Goal: Information Seeking & Learning: Check status

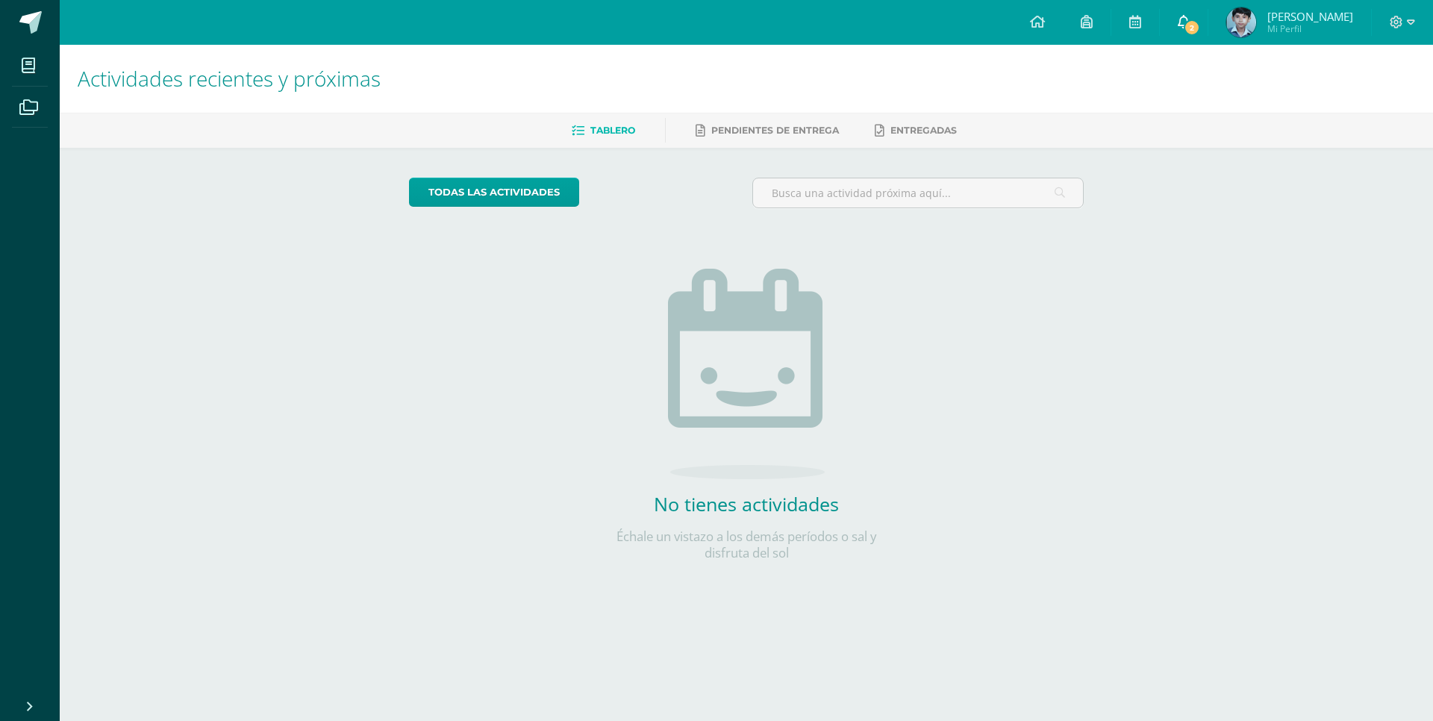
click at [1192, 24] on span "2" at bounding box center [1192, 27] width 16 height 16
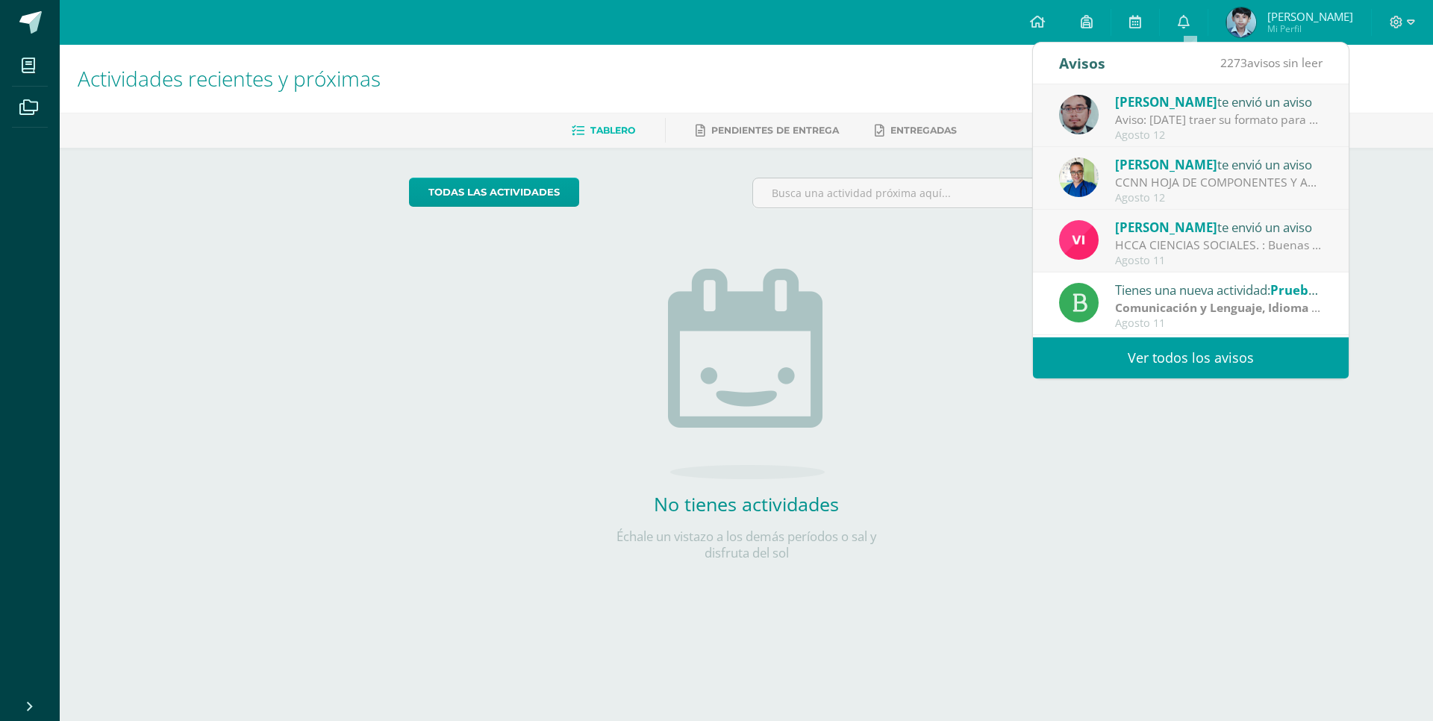
click at [1206, 243] on div "HCCA CIENCIAS SOCIALES. : Buenas tardes a todos, un gusto saludarles. Por este …" at bounding box center [1218, 245] width 207 height 17
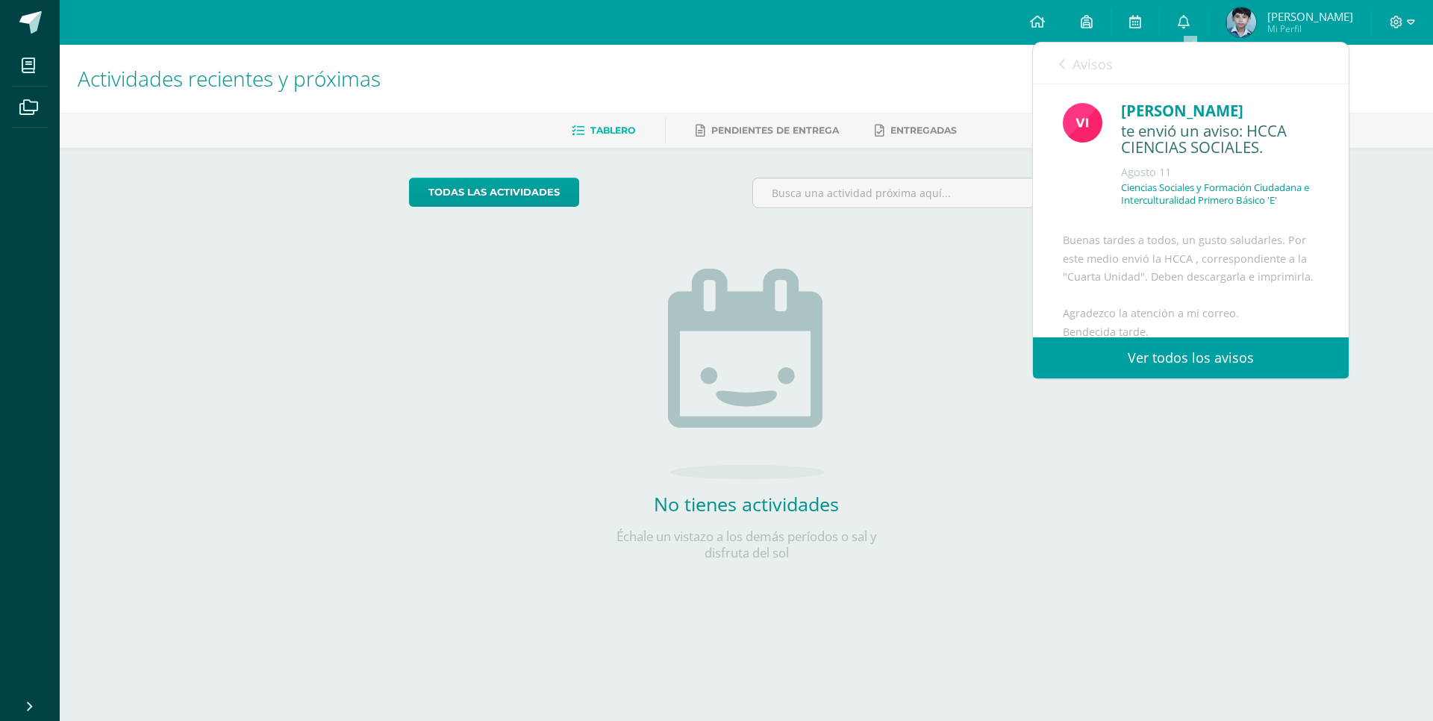
click at [1071, 66] on link "Avisos" at bounding box center [1086, 64] width 54 height 43
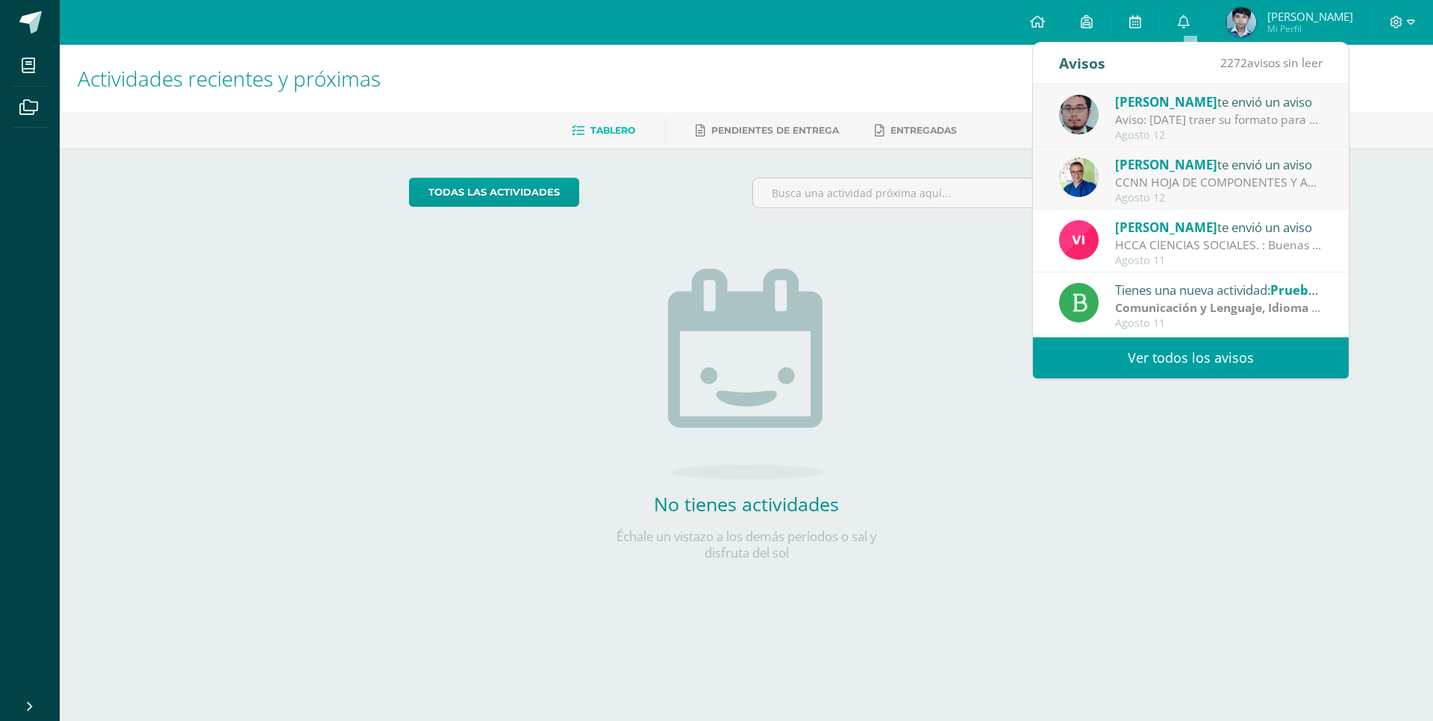
click at [1110, 470] on div "todas las Actividades No tienes actividades Échale un vistazo a los demás perío…" at bounding box center [746, 378] width 735 height 461
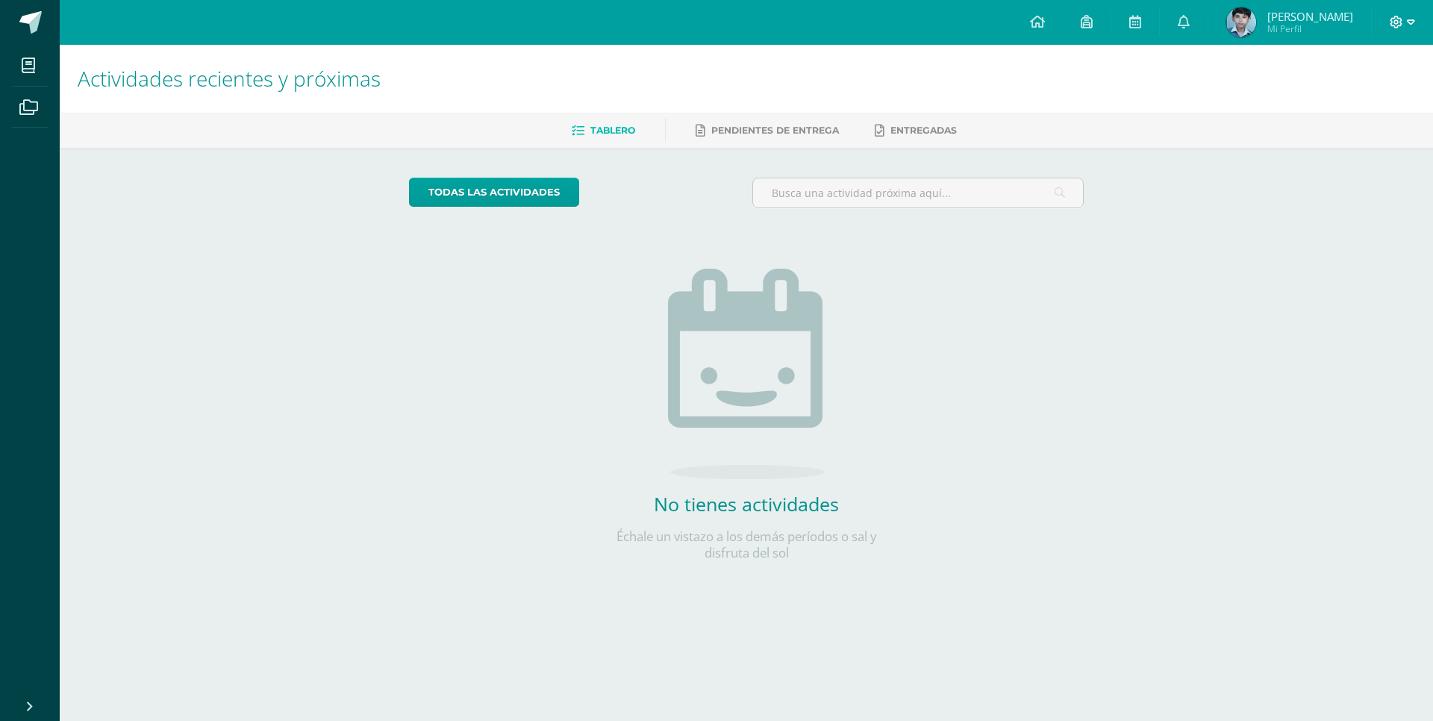
click at [1407, 23] on icon at bounding box center [1411, 22] width 8 height 13
click at [1245, 25] on img at bounding box center [1241, 22] width 30 height 30
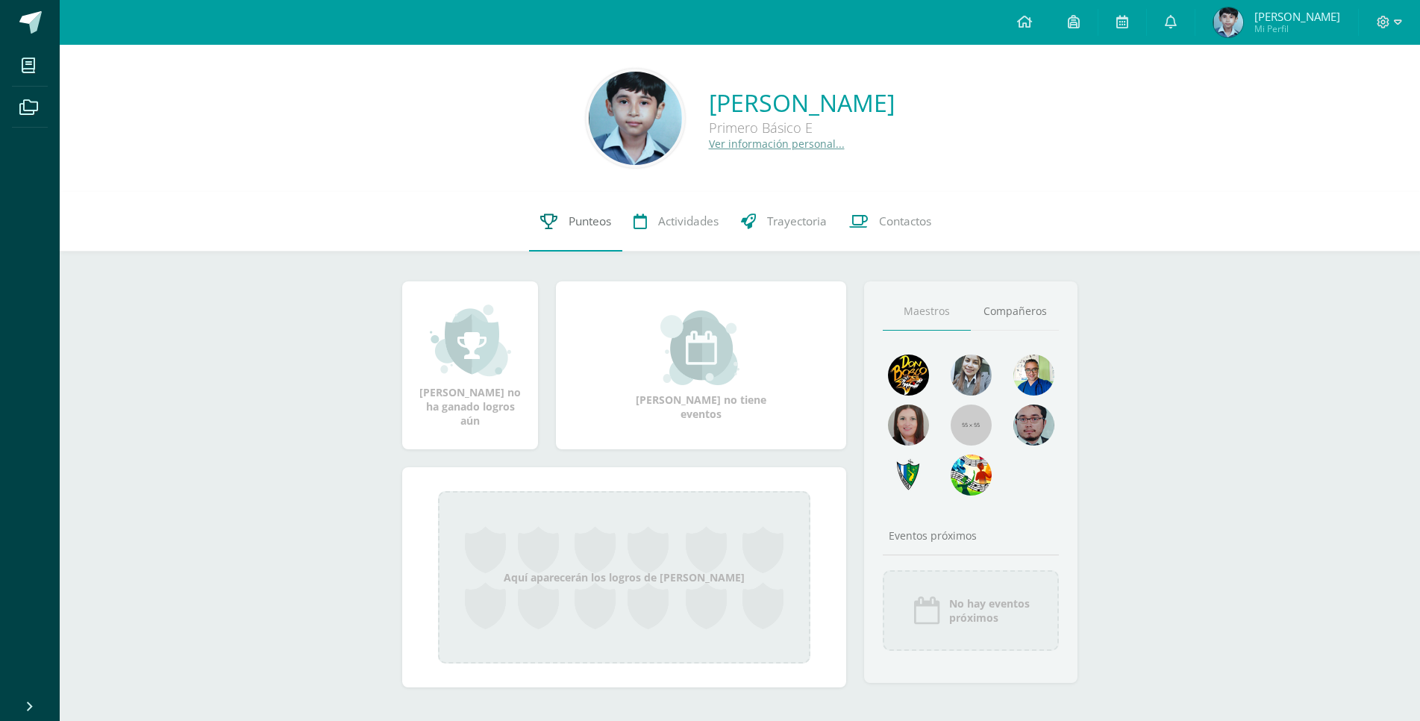
click at [594, 225] on span "Punteos" at bounding box center [590, 221] width 43 height 16
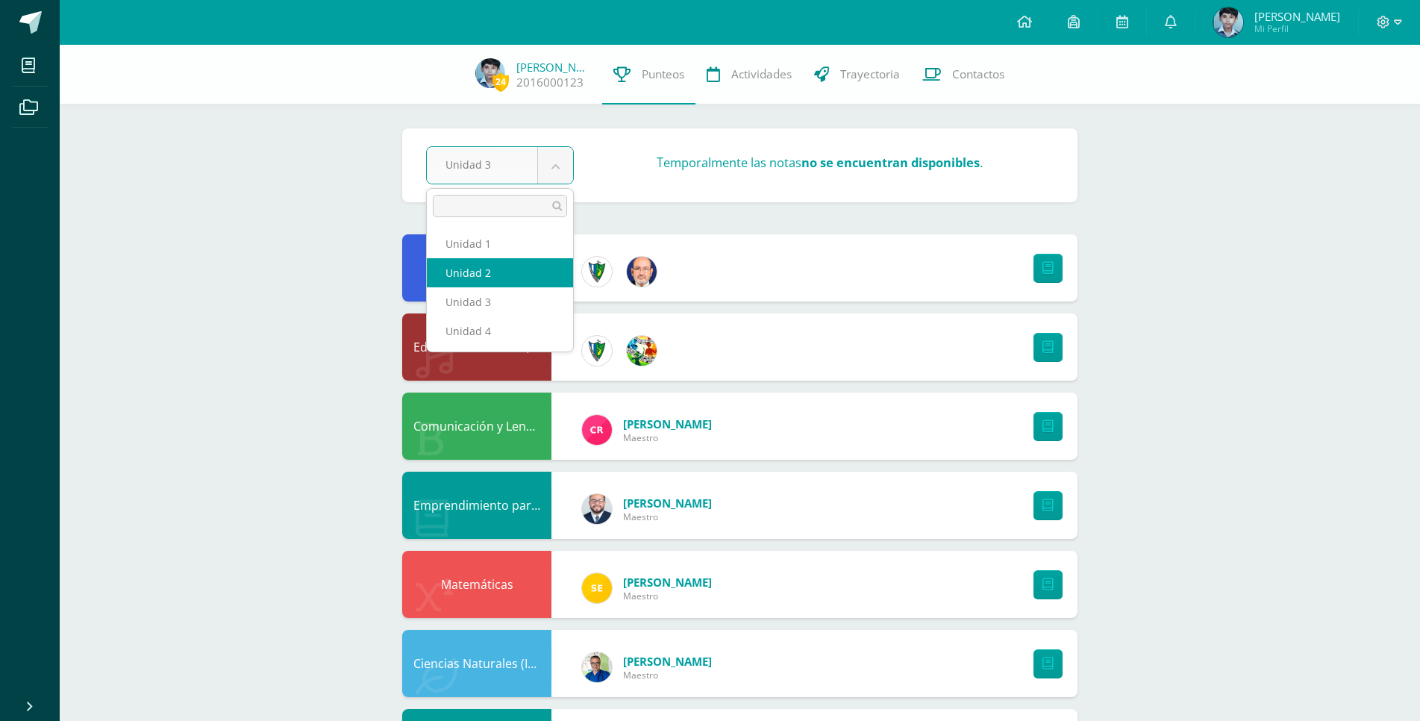
select select "Unidad 2"
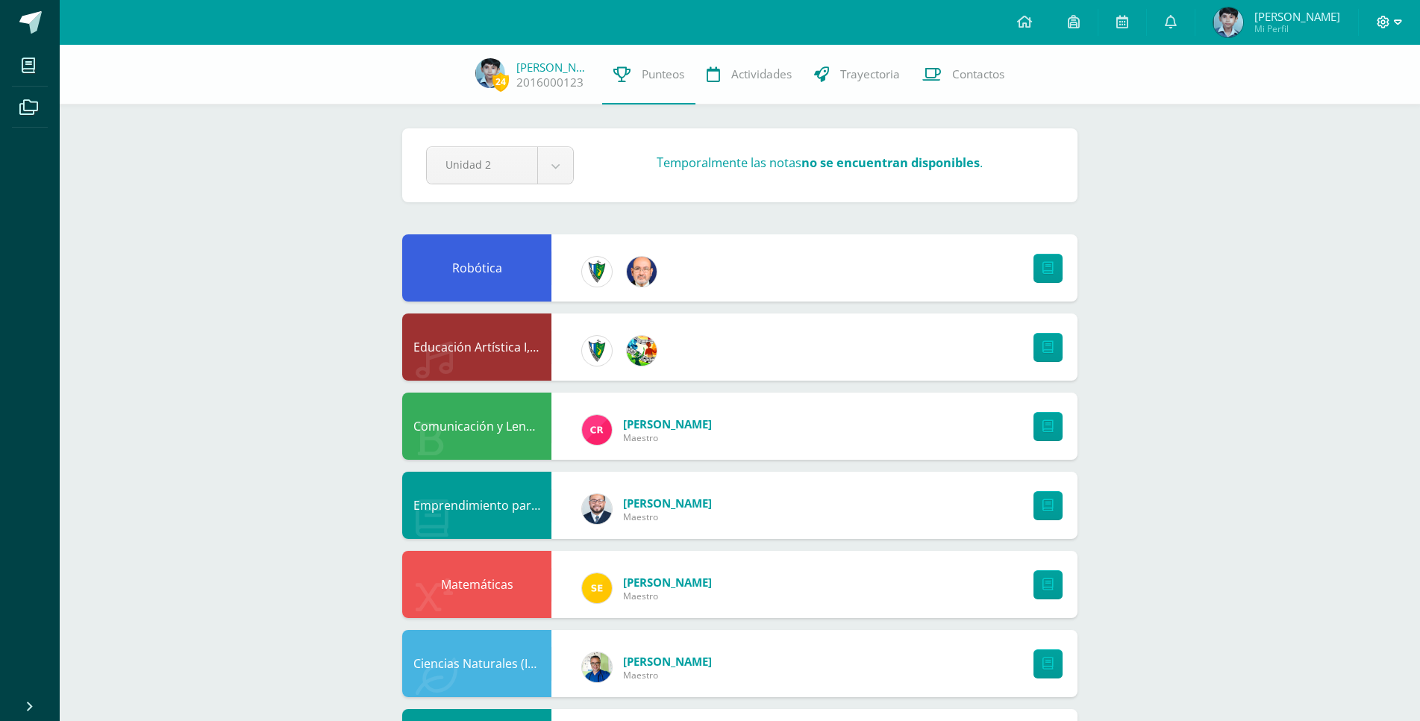
click at [1401, 26] on icon at bounding box center [1398, 22] width 8 height 13
click at [1365, 101] on span "Cerrar sesión" at bounding box center [1350, 102] width 67 height 14
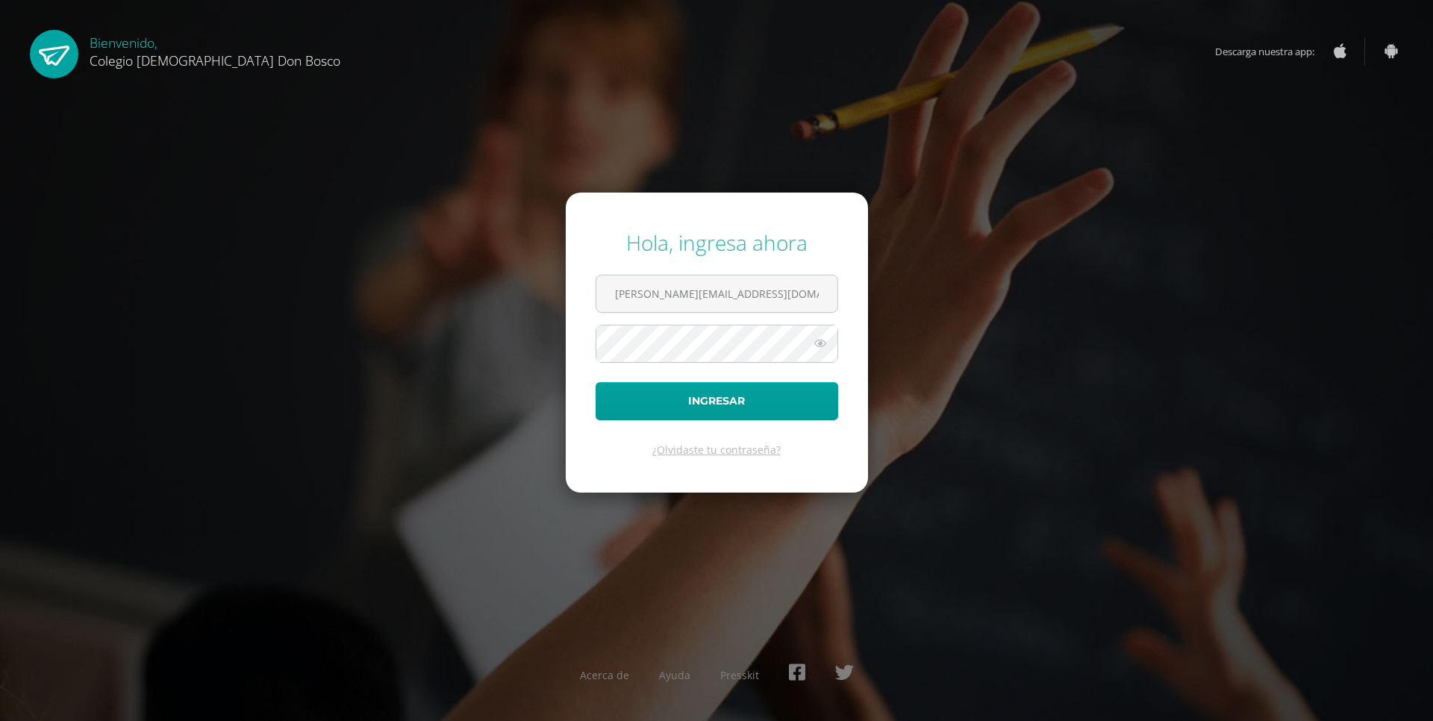
type input "[PERSON_NAME][EMAIL_ADDRESS][DOMAIN_NAME]"
